Goal: Transaction & Acquisition: Purchase product/service

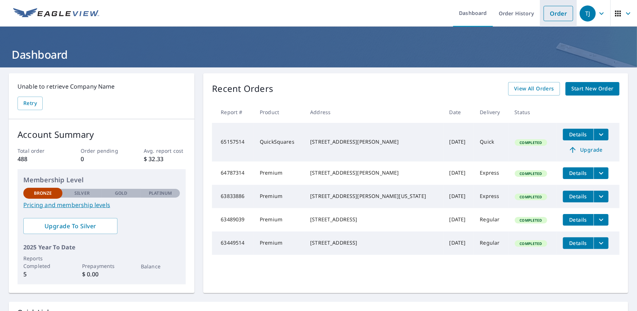
click at [551, 8] on link "Order" at bounding box center [559, 13] width 30 height 15
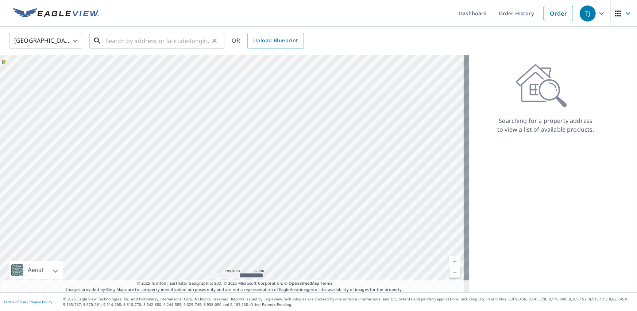
click at [109, 43] on input "text" at bounding box center [157, 41] width 104 height 20
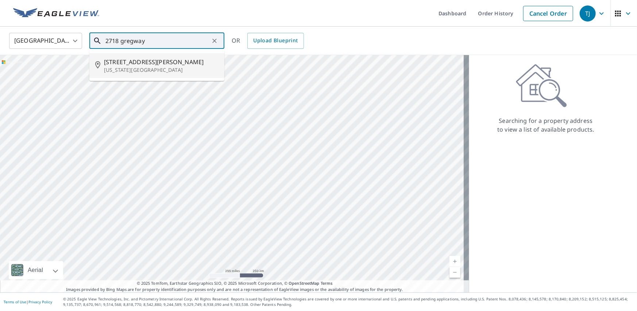
click at [127, 63] on span "[STREET_ADDRESS][PERSON_NAME]" at bounding box center [161, 62] width 115 height 9
type input "[STREET_ADDRESS][US_STATE]"
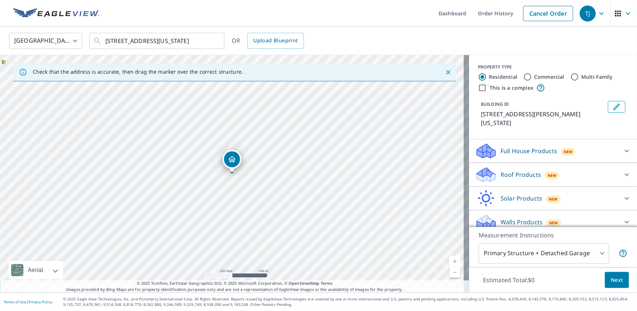
click at [614, 278] on span "Next" at bounding box center [617, 280] width 12 height 9
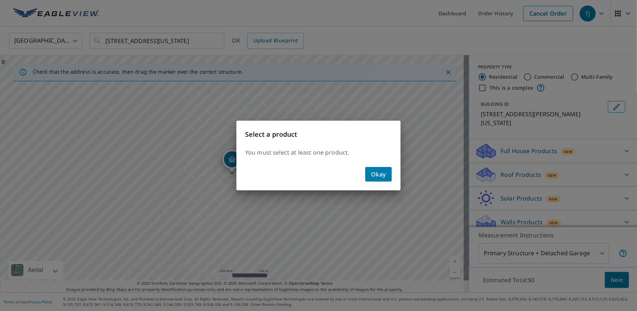
click at [376, 172] on span "Okay" at bounding box center [378, 174] width 15 height 10
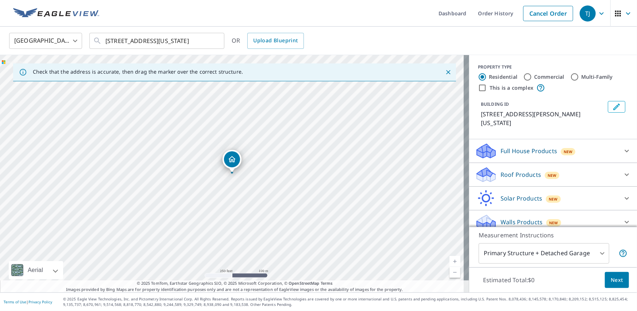
click at [625, 174] on icon at bounding box center [627, 175] width 4 height 3
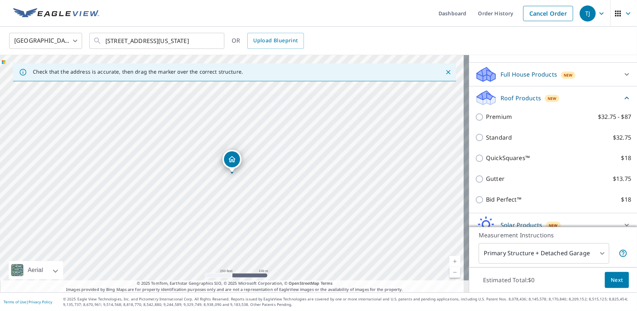
scroll to position [102, 0]
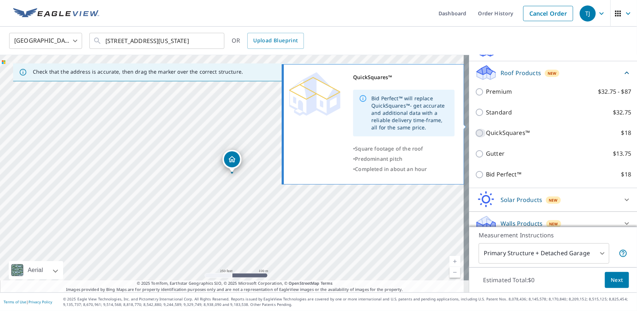
click at [475, 129] on input "QuickSquares™ $18" at bounding box center [480, 133] width 11 height 9
checkbox input "true"
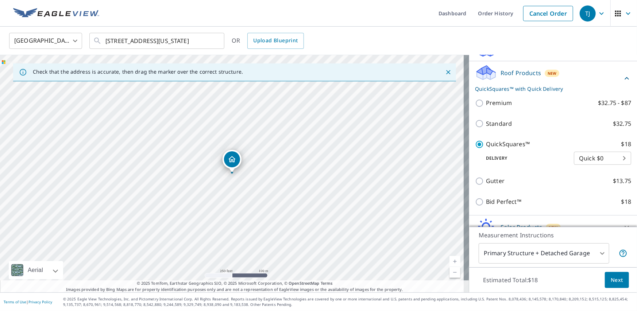
click at [616, 278] on span "Next" at bounding box center [617, 280] width 12 height 9
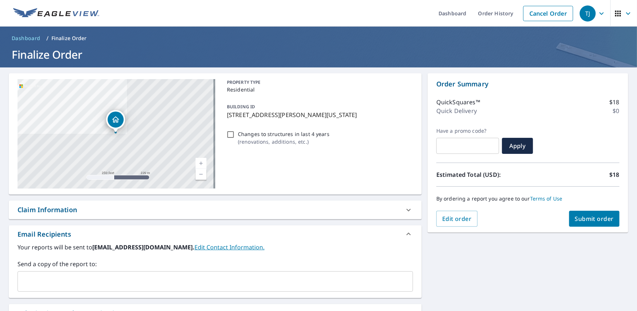
click at [592, 219] on span "Submit order" at bounding box center [594, 219] width 39 height 8
checkbox input "true"
